Goal: Task Accomplishment & Management: Use online tool/utility

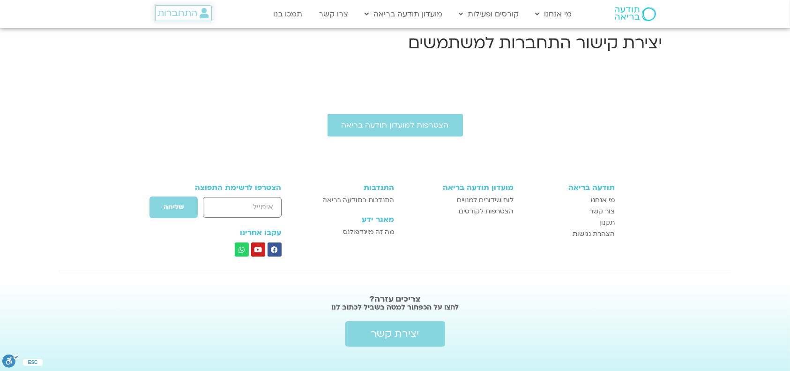
click at [201, 9] on icon at bounding box center [204, 13] width 9 height 10
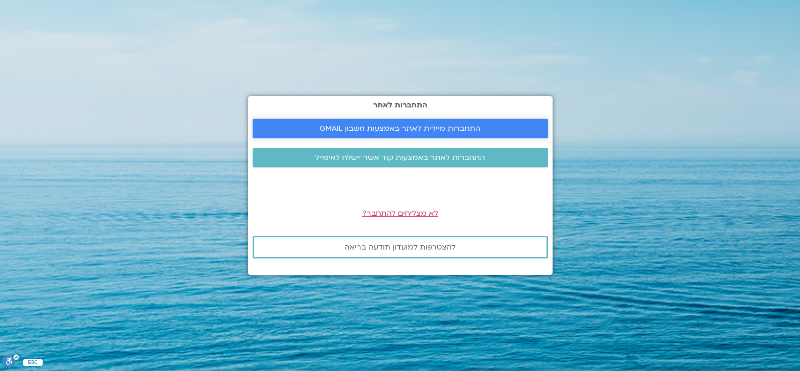
click at [384, 131] on span "התחברות מיידית לאתר באמצעות חשבון GMAIL" at bounding box center [400, 128] width 161 height 8
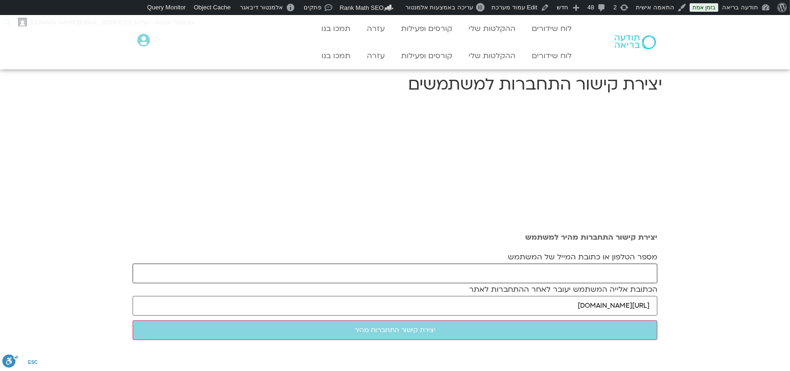
click at [572, 265] on input "מספר הטלפון או כתובת המייל של המשתמש" at bounding box center [395, 273] width 525 height 20
paste input "szalt@yahoo.com"
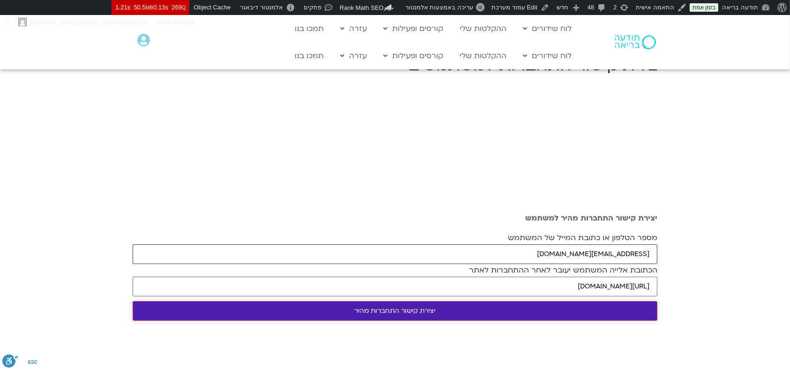
type input "szalt@yahoo.com"
click at [474, 313] on input "יצירת קישור התחברות מהיר" at bounding box center [395, 311] width 525 height 20
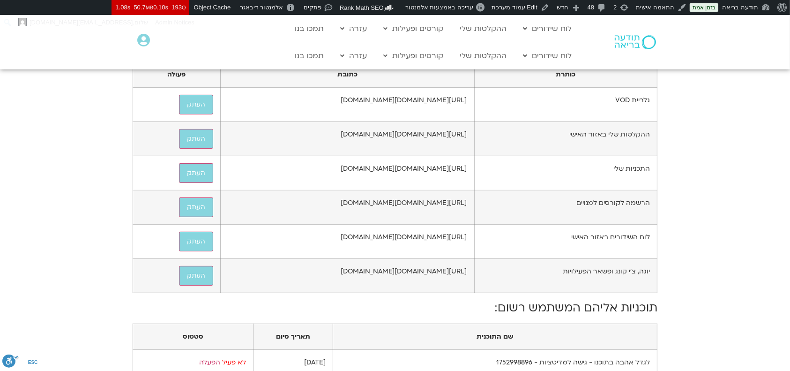
scroll to position [187, 0]
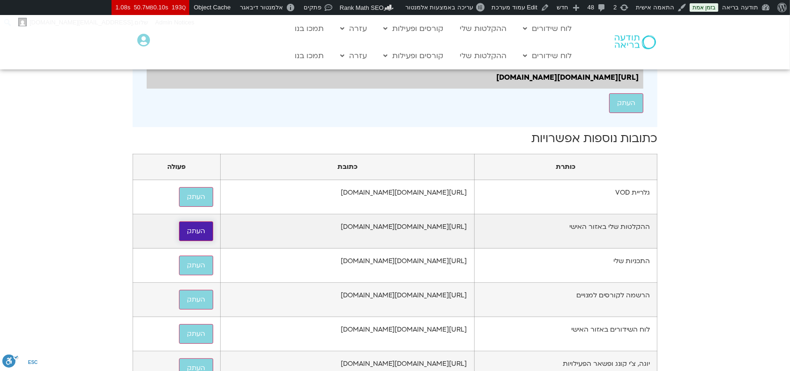
click at [179, 241] on button "העתק" at bounding box center [196, 231] width 34 height 20
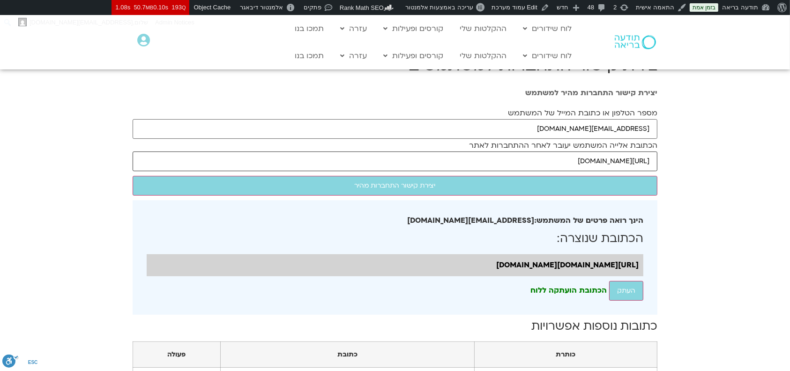
drag, startPoint x: 521, startPoint y: 159, endPoint x: 654, endPoint y: 163, distance: 132.6
click at [654, 163] on input "https://todaabria.mindfulspace.co.il" at bounding box center [395, 161] width 525 height 20
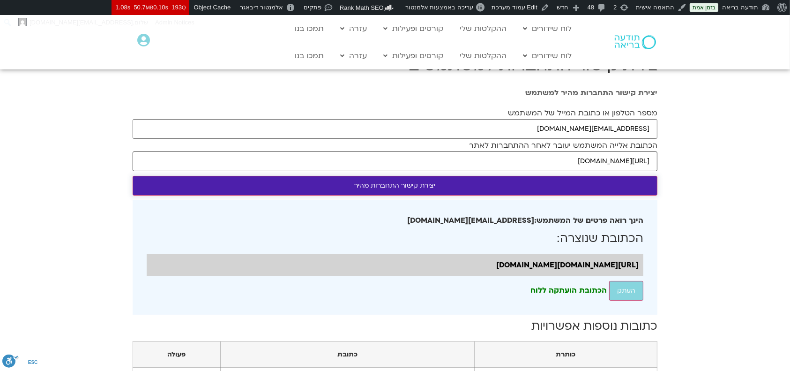
paste input "/series/%d7%9c%d7%92%d7%93%d7%9c-%d7%90%d7%94%d7%91%d7%94-%d7%91%d7%aa%d7%95%d7…"
type input "https://todaabria.mindfulspace.co.il/series/%d7%9c%d7%92%d7%93%d7%9c-%d7%90%d7%…"
click at [621, 190] on input "יצירת קישור התחברות מהיר" at bounding box center [395, 186] width 525 height 20
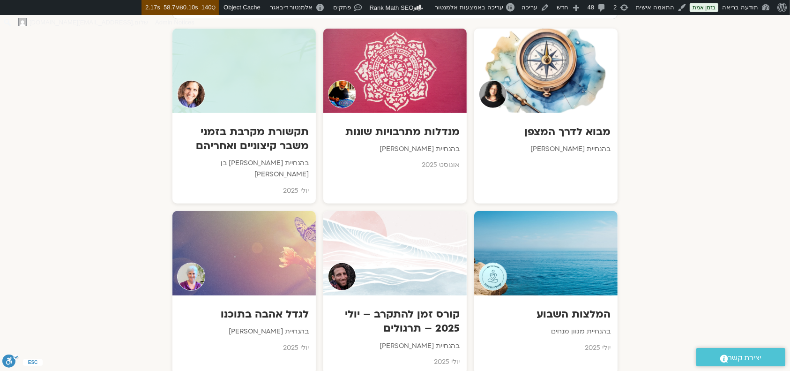
scroll to position [562, 0]
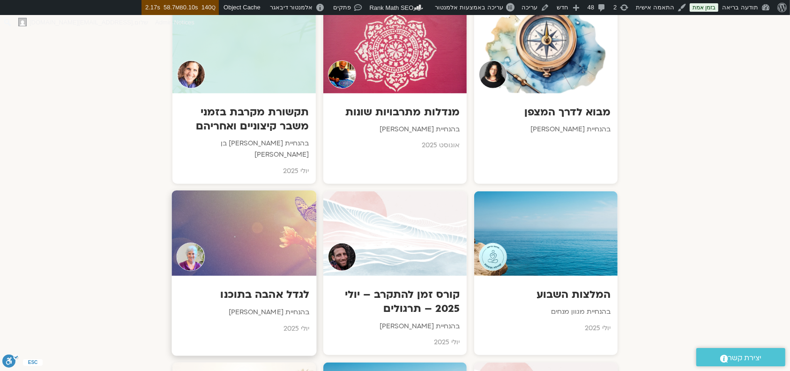
click at [251, 219] on div at bounding box center [243, 232] width 145 height 85
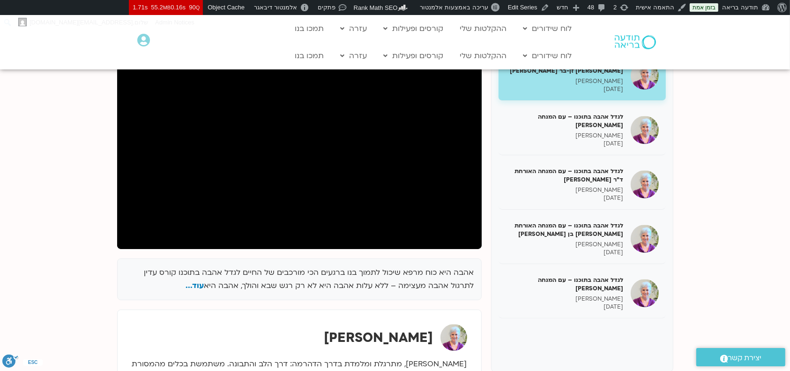
scroll to position [250, 0]
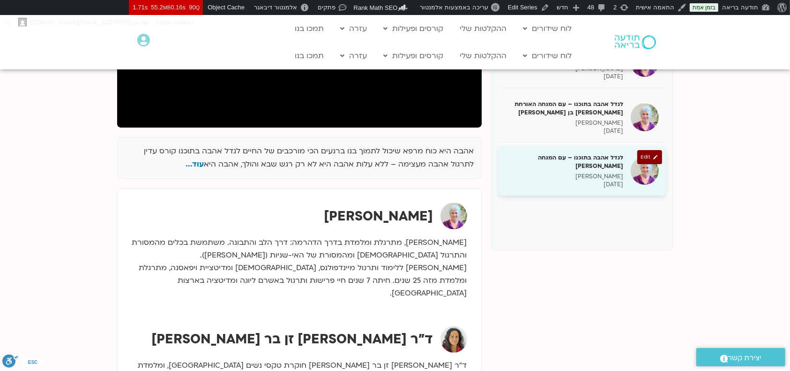
click at [590, 164] on h5 "לגדל אהבה בתוכנו – עם המנחה האורח בן קמינסקי" at bounding box center [565, 161] width 118 height 17
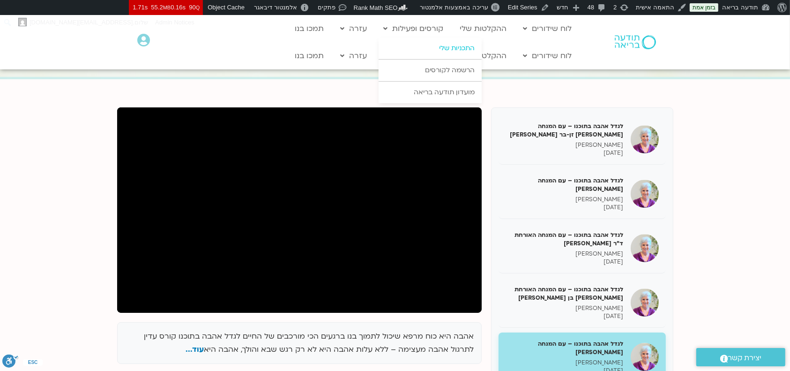
scroll to position [125, 0]
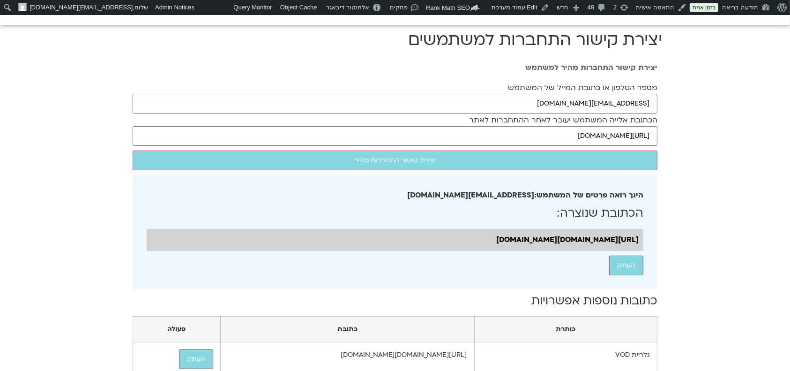
scroll to position [125, 0]
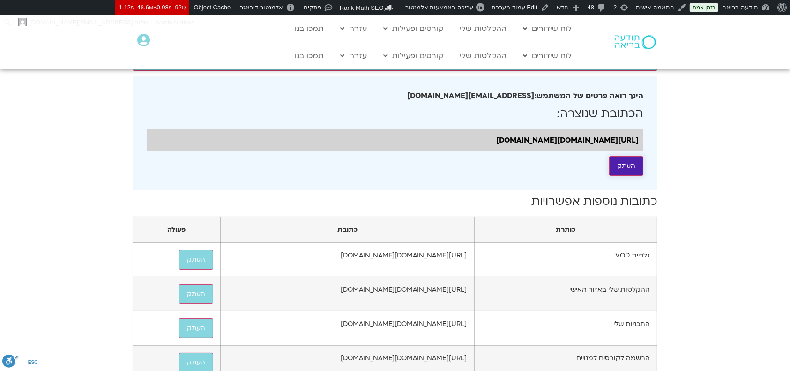
click at [625, 176] on button "העתק" at bounding box center [626, 166] width 34 height 20
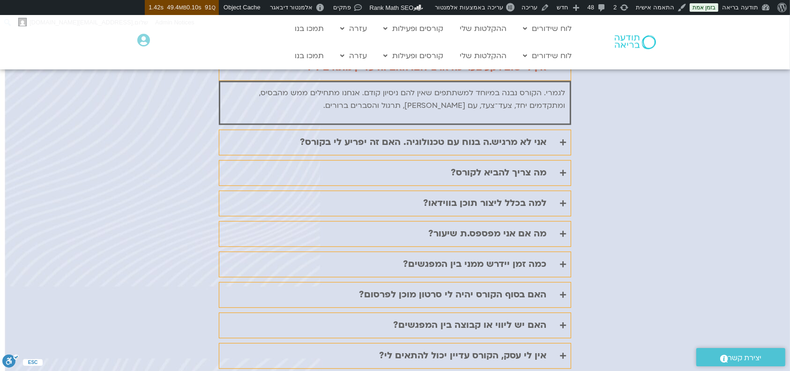
scroll to position [2124, 0]
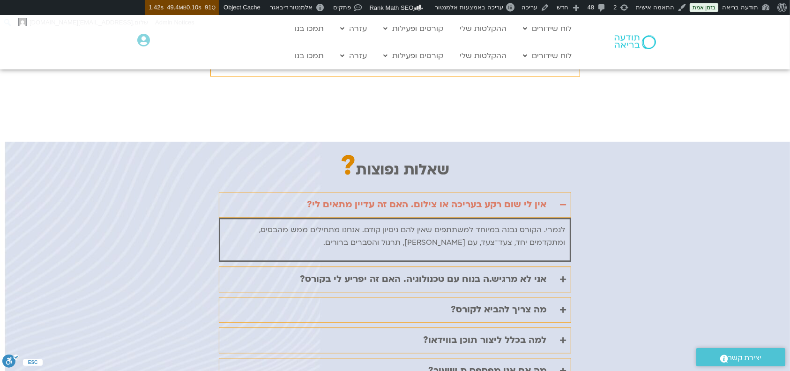
click at [533, 197] on div "אין לי שום רקע בעריכה או צילום. האם זה עדיין מתאים לי?" at bounding box center [426, 204] width 239 height 15
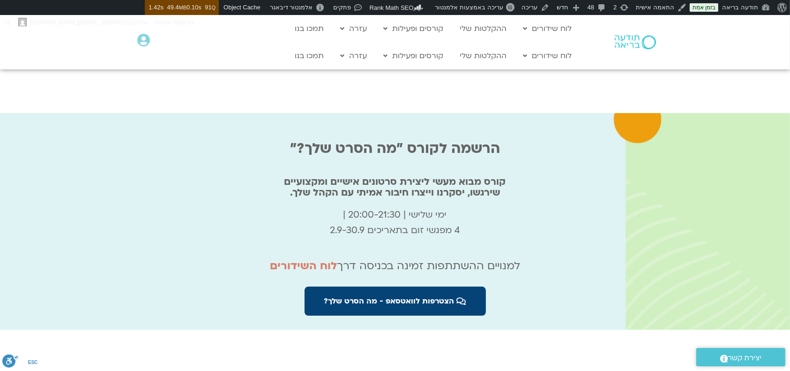
scroll to position [2936, 0]
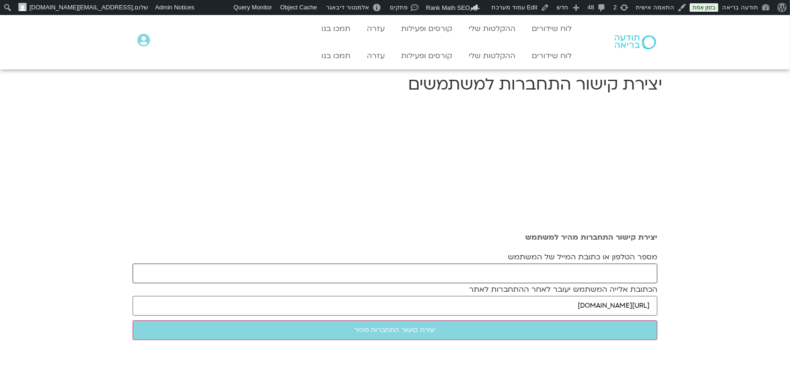
click at [581, 264] on input "מספר הטלפון או כתובת המייל של המשתמש" at bounding box center [395, 273] width 525 height 20
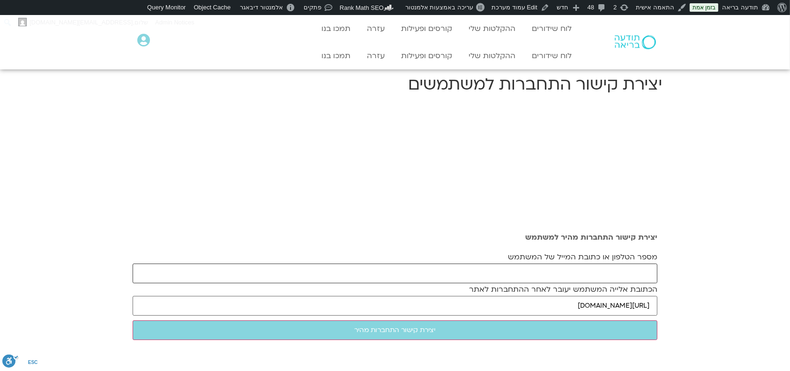
paste input "[EMAIL_ADDRESS][DOMAIN_NAME]"
type input "[EMAIL_ADDRESS][DOMAIN_NAME]"
click at [512, 324] on div "מספר הטלפון או כתובת המייל של המשתמש [EMAIL_ADDRESS][DOMAIN_NAME] הכתובת אלייה …" at bounding box center [395, 298] width 525 height 94
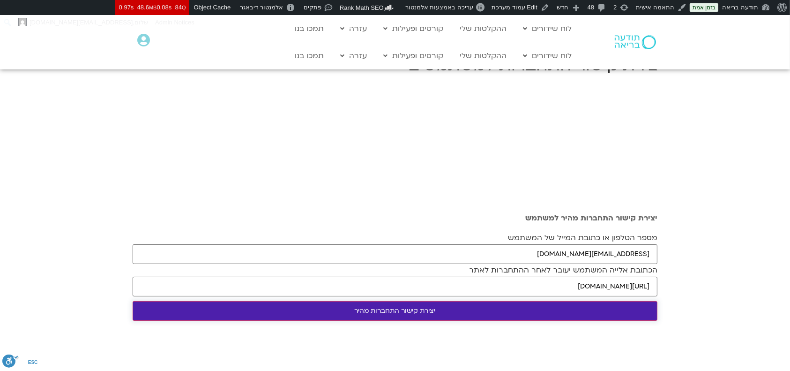
click at [507, 305] on input "יצירת קישור התחברות מהיר" at bounding box center [395, 311] width 525 height 20
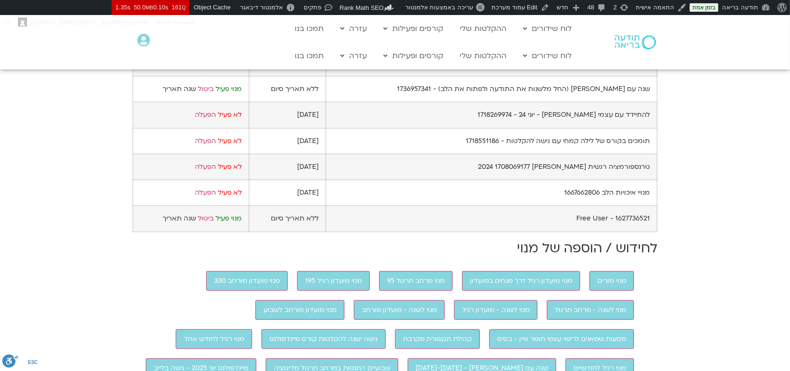
scroll to position [625, 0]
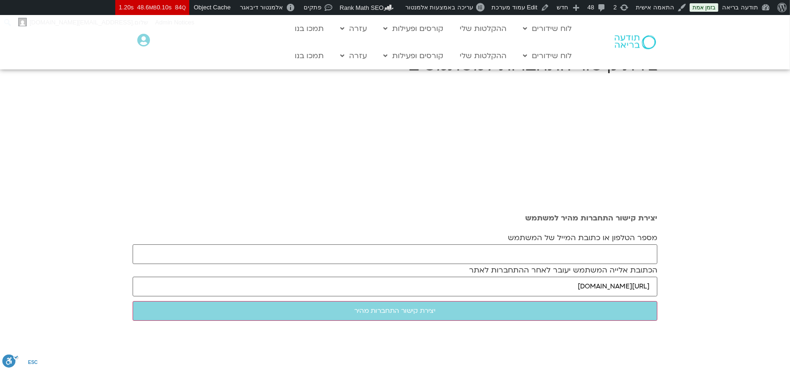
click at [532, 242] on label "מספר הטלפון או כתובת המייל של המשתמש" at bounding box center [582, 237] width 149 height 8
click at [532, 244] on input "מספר הטלפון או כתובת המייל של המשתמש" at bounding box center [395, 254] width 525 height 20
paste input "tal.aviner@gmail.com"
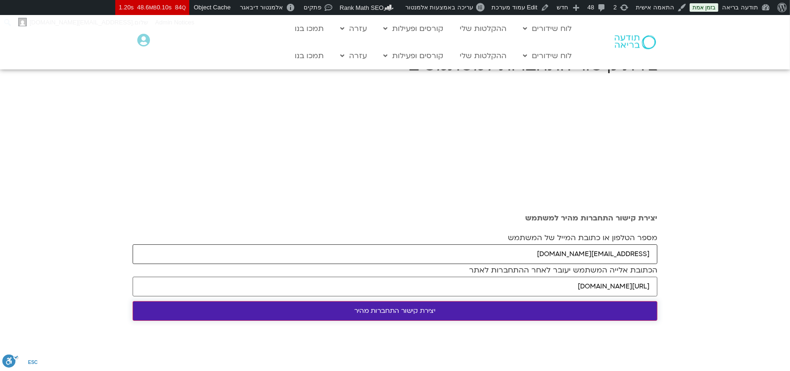
type input "tal.aviner@gmail.com"
click at [479, 308] on input "יצירת קישור התחברות מהיר" at bounding box center [395, 311] width 525 height 20
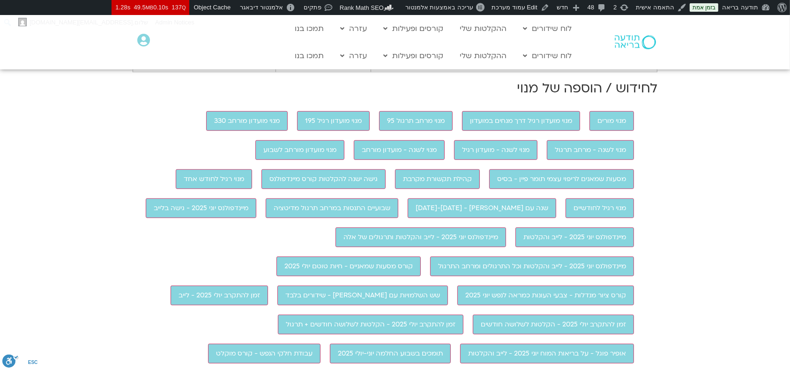
scroll to position [562, 0]
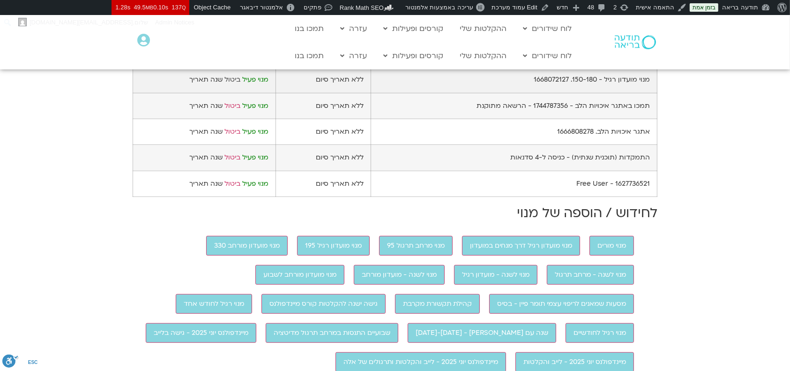
click at [229, 84] on link "ביטול" at bounding box center [232, 79] width 16 height 9
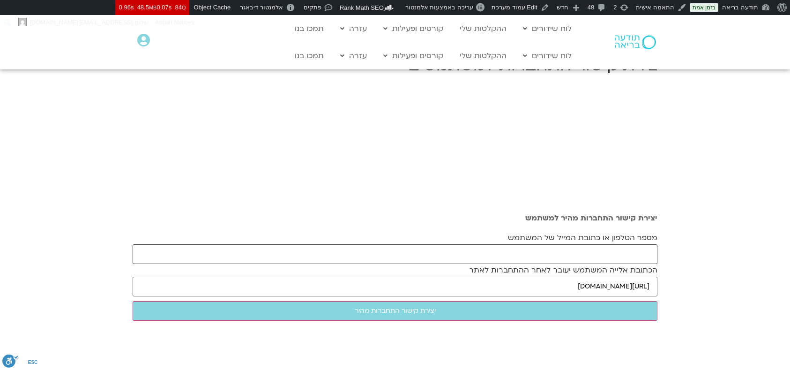
click at [465, 251] on input "מספר הטלפון או כתובת המייל של המשתמש" at bounding box center [395, 254] width 525 height 20
paste input "hbinsky@gmail.com"
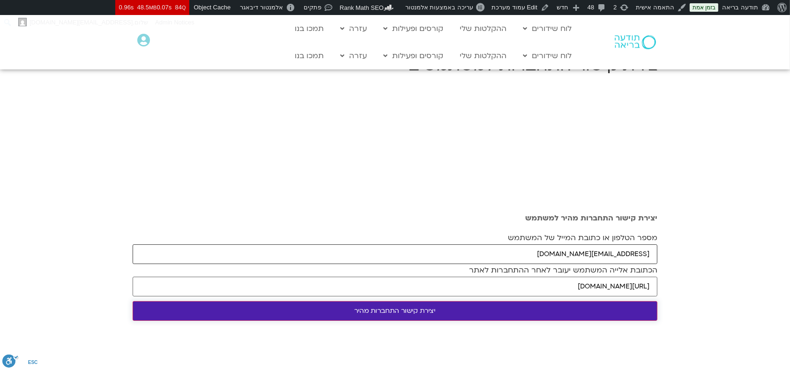
type input "hbinsky@gmail.com"
click at [379, 315] on input "יצירת קישור התחברות מהיר" at bounding box center [395, 311] width 525 height 20
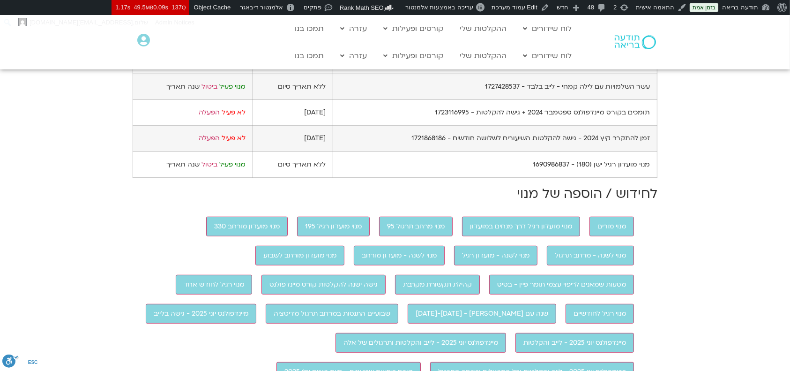
scroll to position [499, 0]
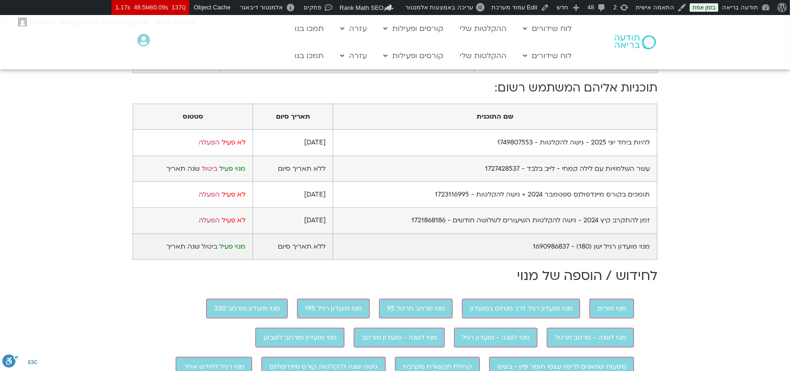
click at [208, 251] on link "ביטול" at bounding box center [209, 246] width 16 height 9
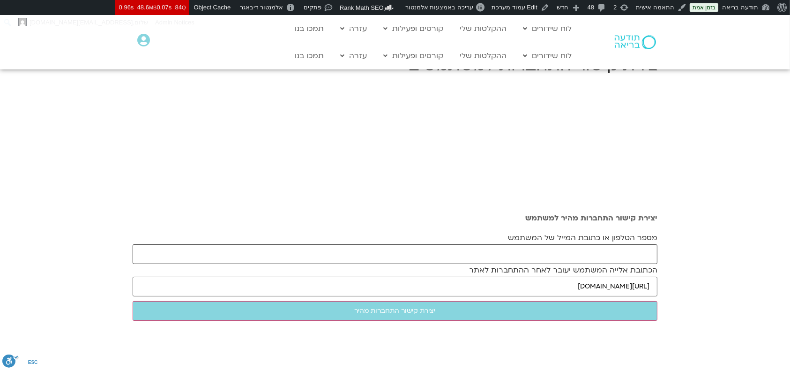
click at [423, 251] on input "מספר הטלפון או כתובת המייל של המשתמש" at bounding box center [395, 254] width 525 height 20
paste input "[EMAIL_ADDRESS][DOMAIN_NAME]"
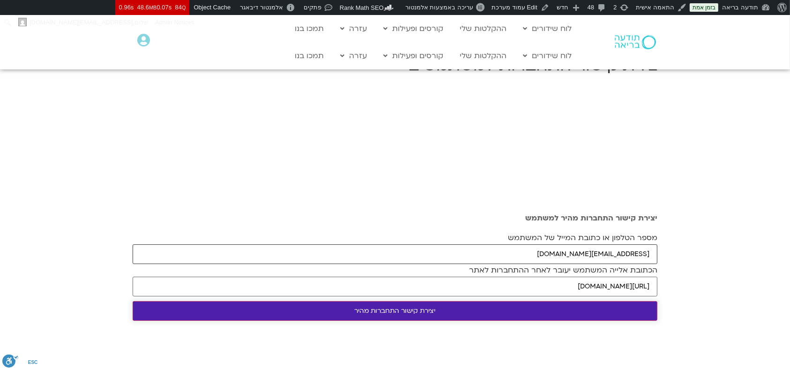
type input "[EMAIL_ADDRESS][DOMAIN_NAME]"
click at [397, 307] on input "יצירת קישור התחברות מהיר" at bounding box center [395, 311] width 525 height 20
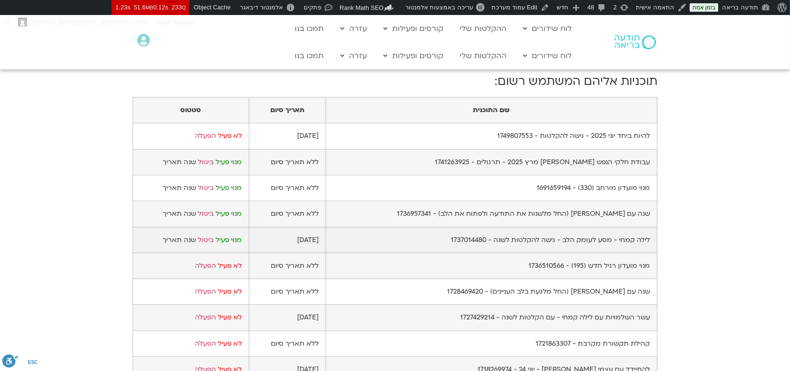
scroll to position [562, 0]
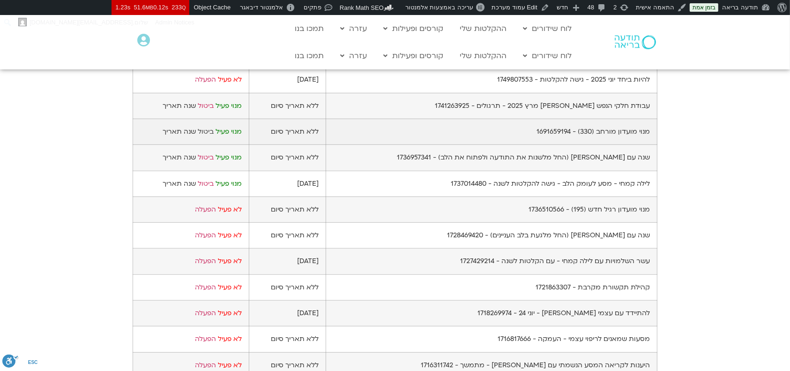
click at [214, 136] on link "ביטול" at bounding box center [206, 131] width 16 height 9
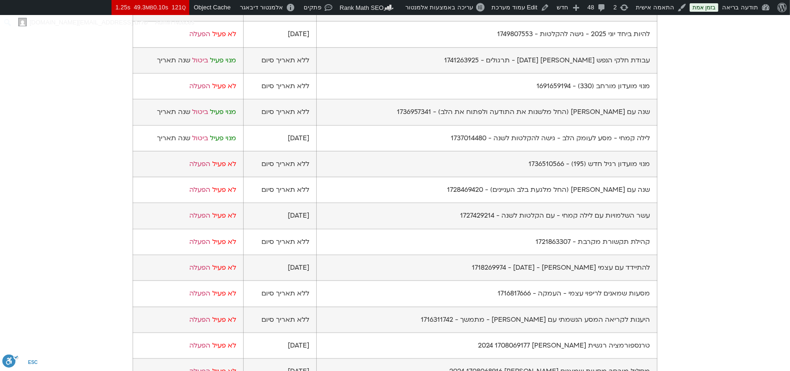
scroll to position [687, 0]
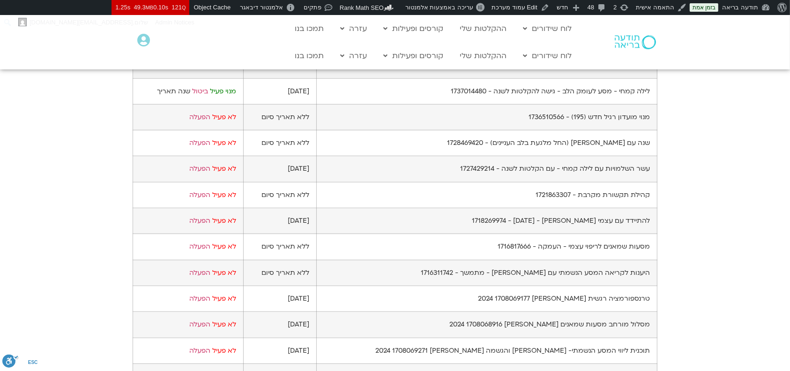
click at [206, 69] on link "ביטול" at bounding box center [200, 64] width 16 height 9
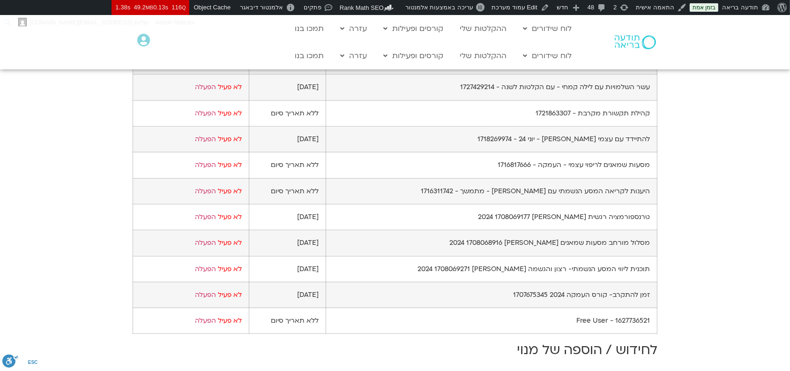
scroll to position [750, 0]
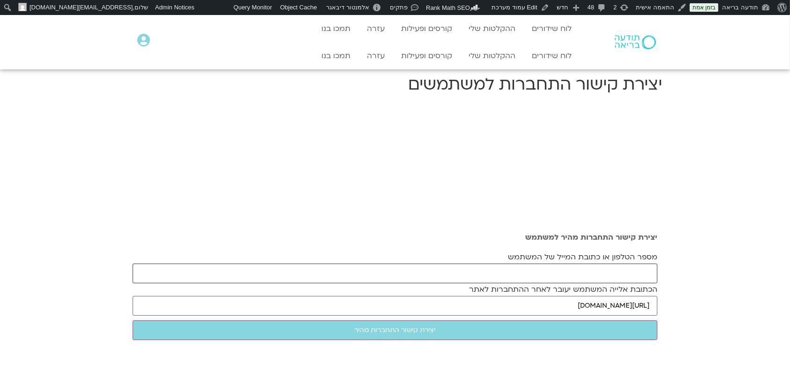
click at [600, 270] on input "מספר הטלפון או כתובת המייל של המשתמש" at bounding box center [395, 273] width 525 height 20
paste input "ronimaya09@gmail.com"
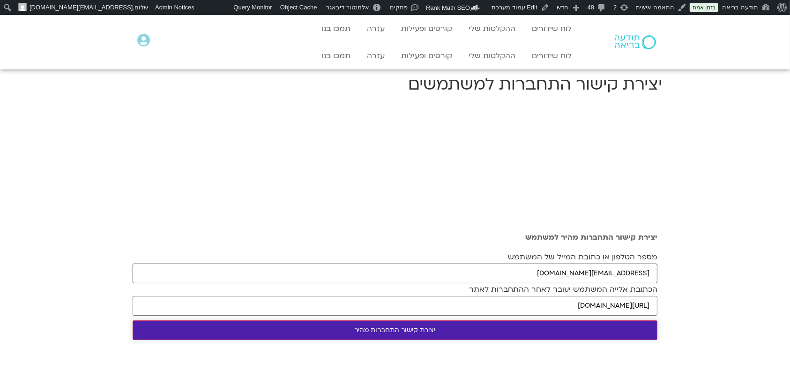
type input "ronimaya09@gmail.com"
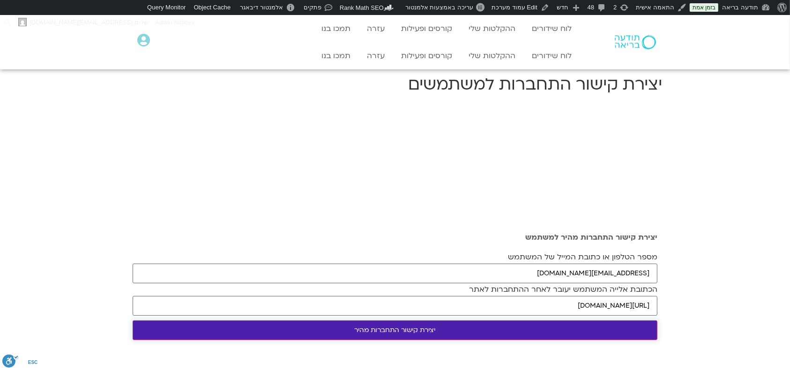
click at [536, 328] on input "יצירת קישור התחברות מהיר" at bounding box center [395, 330] width 525 height 20
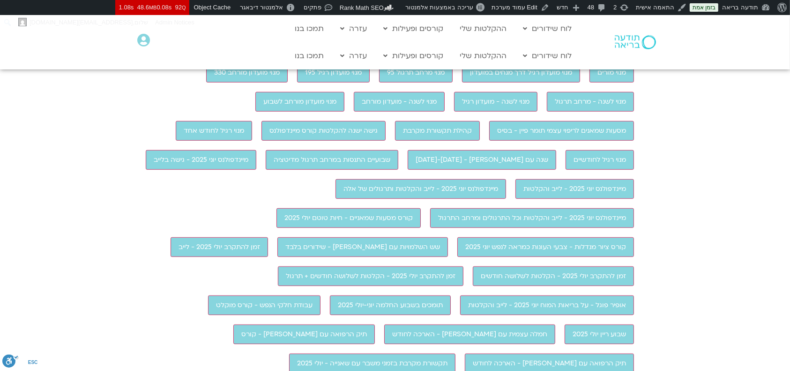
scroll to position [562, 0]
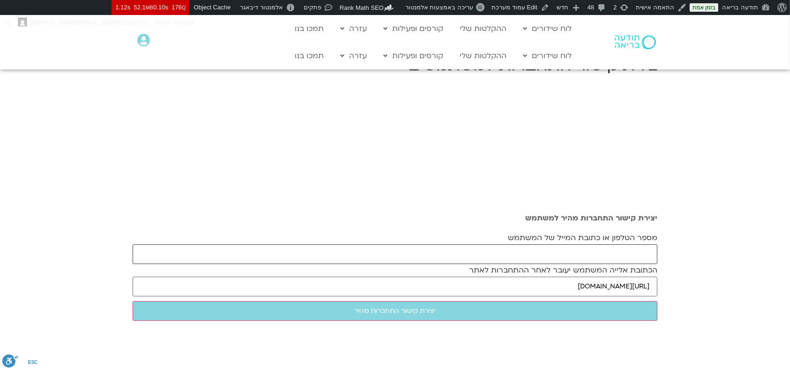
click at [455, 258] on input "מספר הטלפון או כתובת המייל של המשתמש" at bounding box center [395, 254] width 525 height 20
paste input "[EMAIL_ADDRESS][DOMAIN_NAME]"
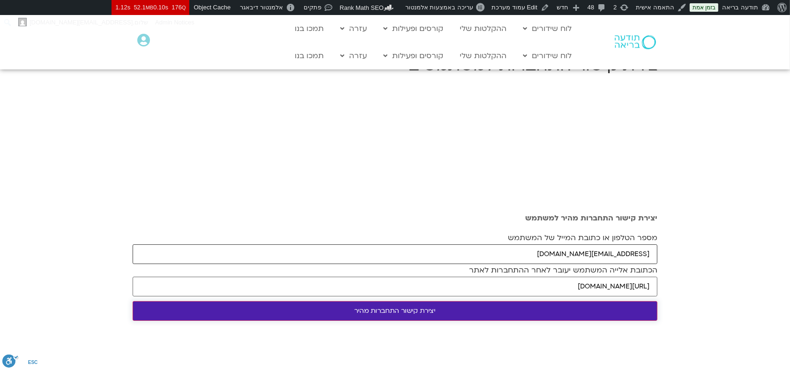
type input "[EMAIL_ADDRESS][DOMAIN_NAME]"
click at [445, 310] on input "יצירת קישור התחברות מהיר" at bounding box center [395, 311] width 525 height 20
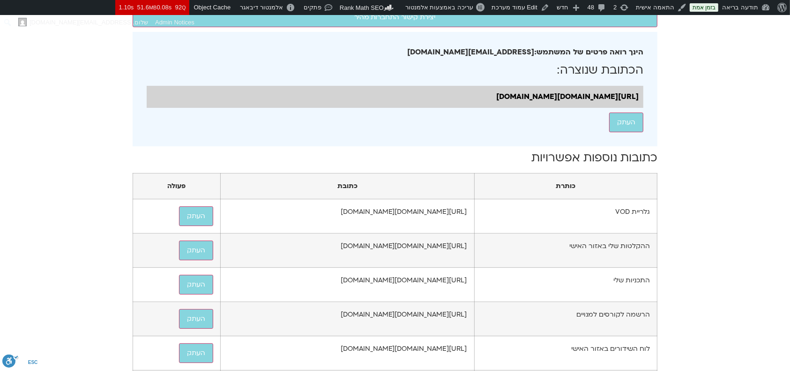
scroll to position [499, 0]
